Goal: Navigation & Orientation: Find specific page/section

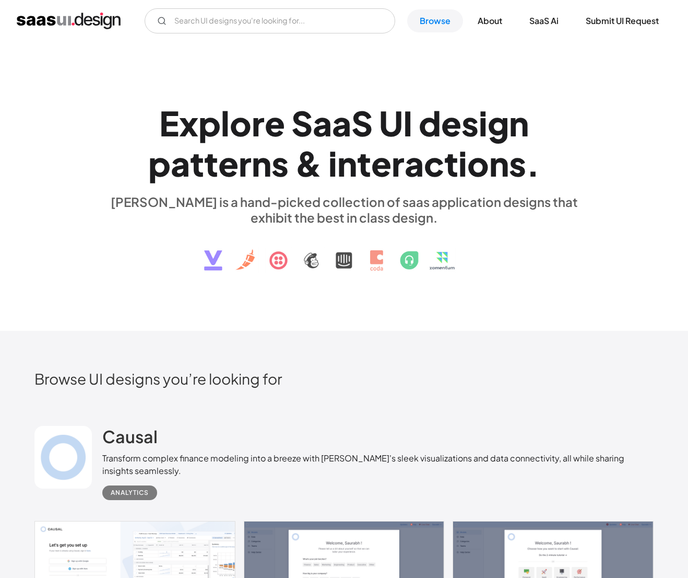
click at [86, 17] on img "home" at bounding box center [69, 21] width 104 height 17
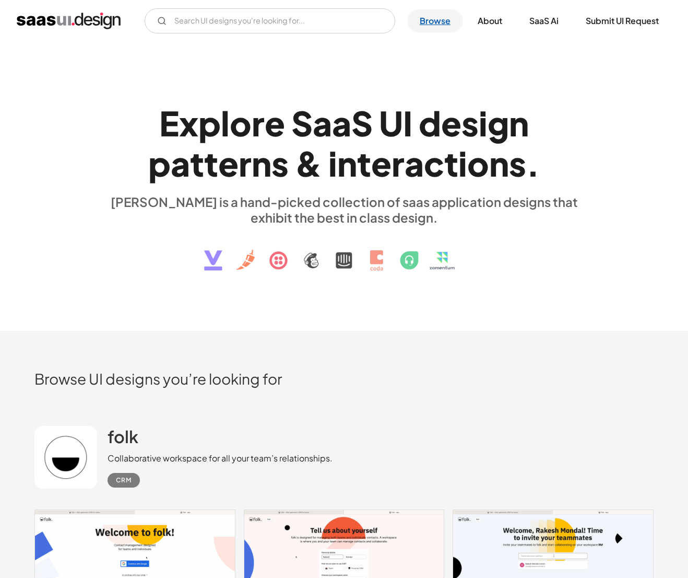
click at [439, 22] on link "Browse" at bounding box center [435, 20] width 56 height 23
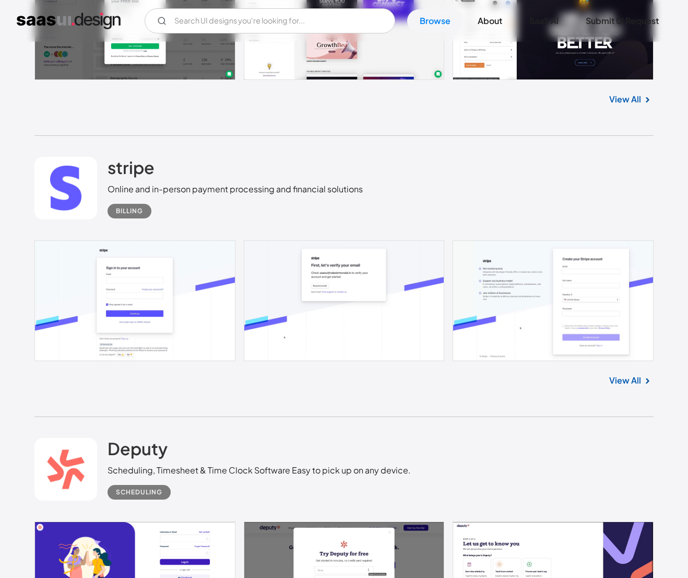
scroll to position [4802, 0]
